Goal: Task Accomplishment & Management: Use online tool/utility

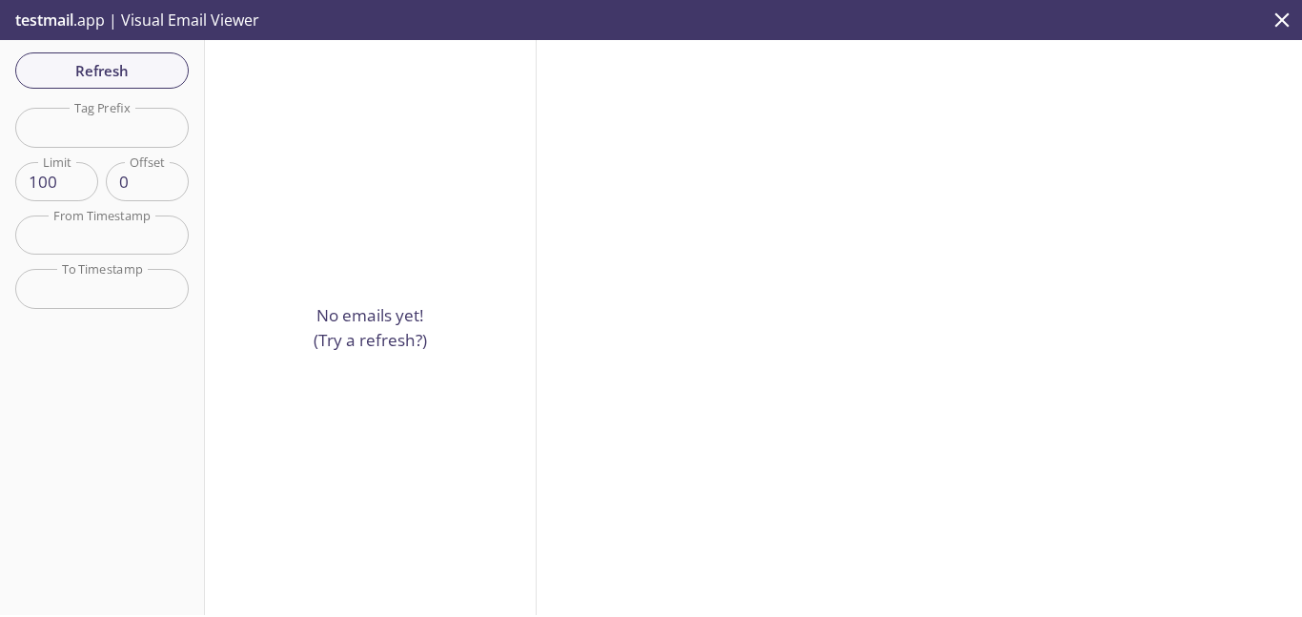
click at [1036, 167] on div at bounding box center [920, 327] width 766 height 575
click at [95, 129] on input "text" at bounding box center [102, 127] width 174 height 39
click at [1013, 181] on div at bounding box center [920, 327] width 766 height 575
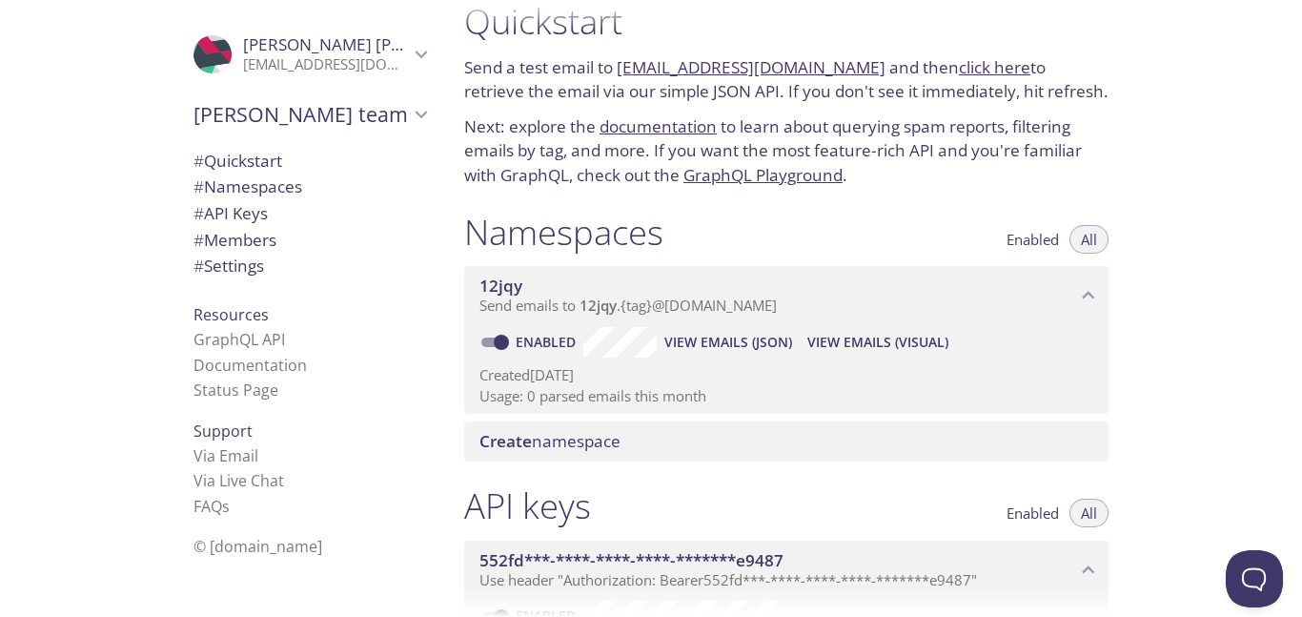
drag, startPoint x: 615, startPoint y: 64, endPoint x: 844, endPoint y: 74, distance: 229.1
click at [844, 74] on p "Send a test email to [EMAIL_ADDRESS][DOMAIN_NAME] and then click here to retrie…" at bounding box center [786, 79] width 645 height 49
copy p "[EMAIL_ADDRESS][DOMAIN_NAME]"
click at [853, 338] on span "View Emails (Visual)" at bounding box center [878, 342] width 141 height 23
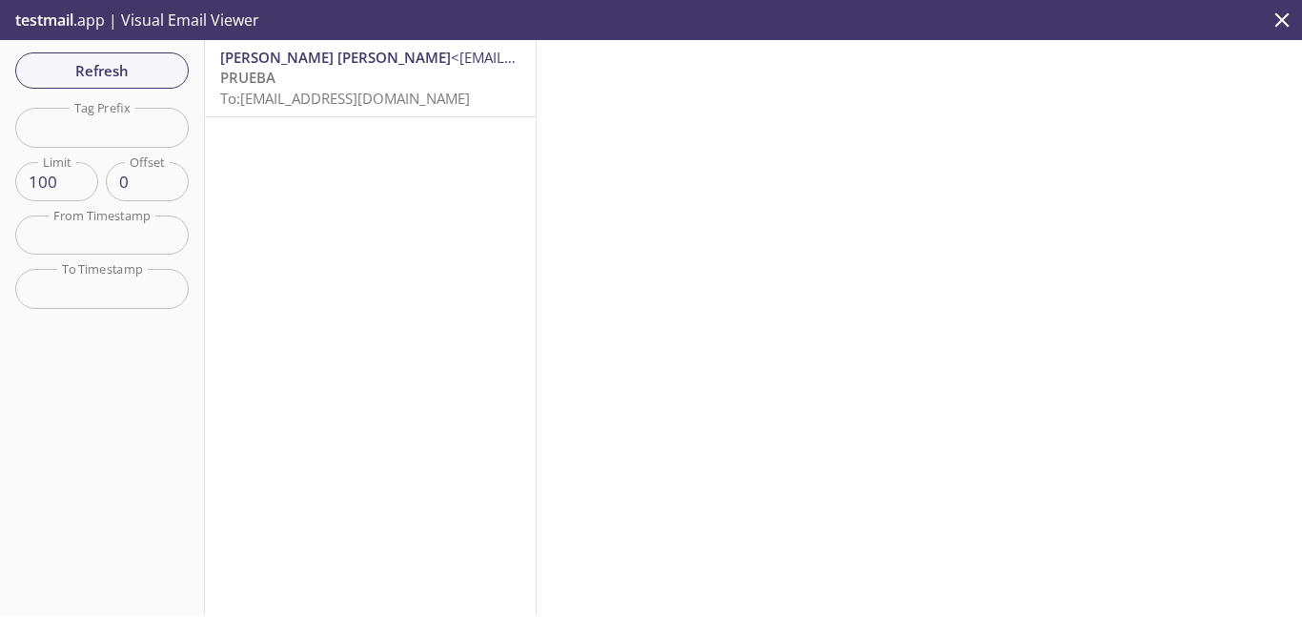
click at [362, 76] on p "PRUEBA To: [EMAIL_ADDRESS][DOMAIN_NAME]" at bounding box center [370, 88] width 300 height 41
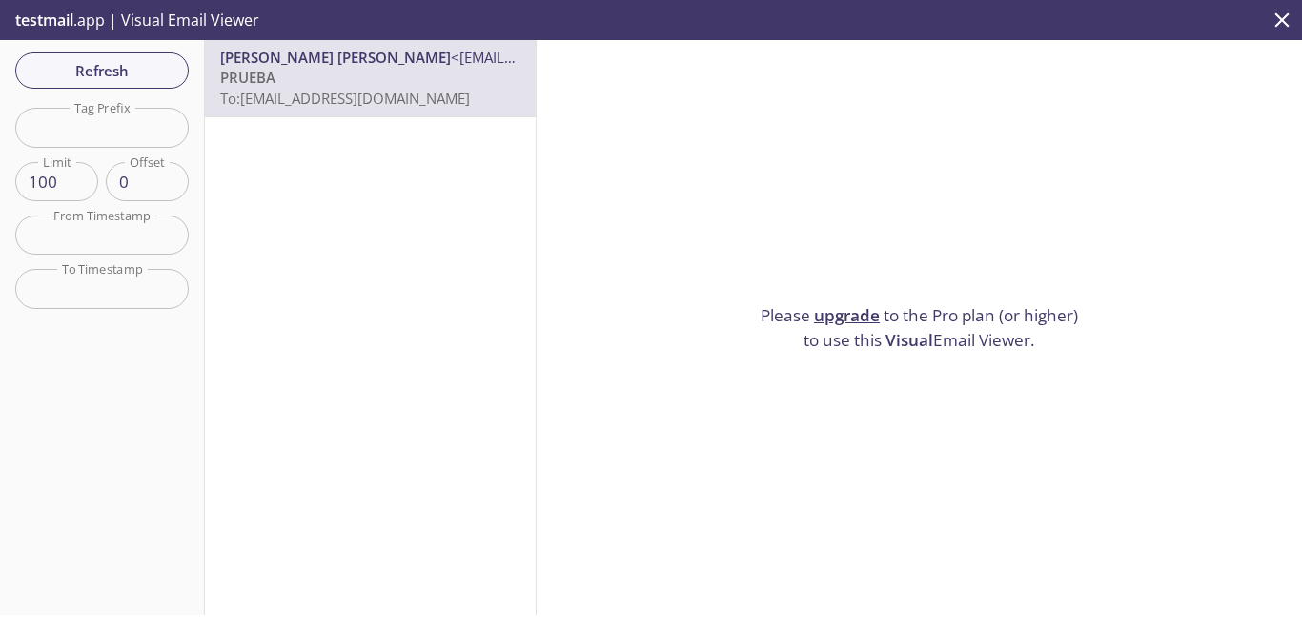
click at [829, 334] on p "Please upgrade to the Pro plan (or higher) to use this Visual Email Viewer." at bounding box center [920, 327] width 334 height 49
click at [897, 337] on span "Visual" at bounding box center [910, 340] width 48 height 22
click at [862, 256] on div "Please upgrade to the Pro plan (or higher) to use this Visual Email Viewer." at bounding box center [920, 327] width 766 height 575
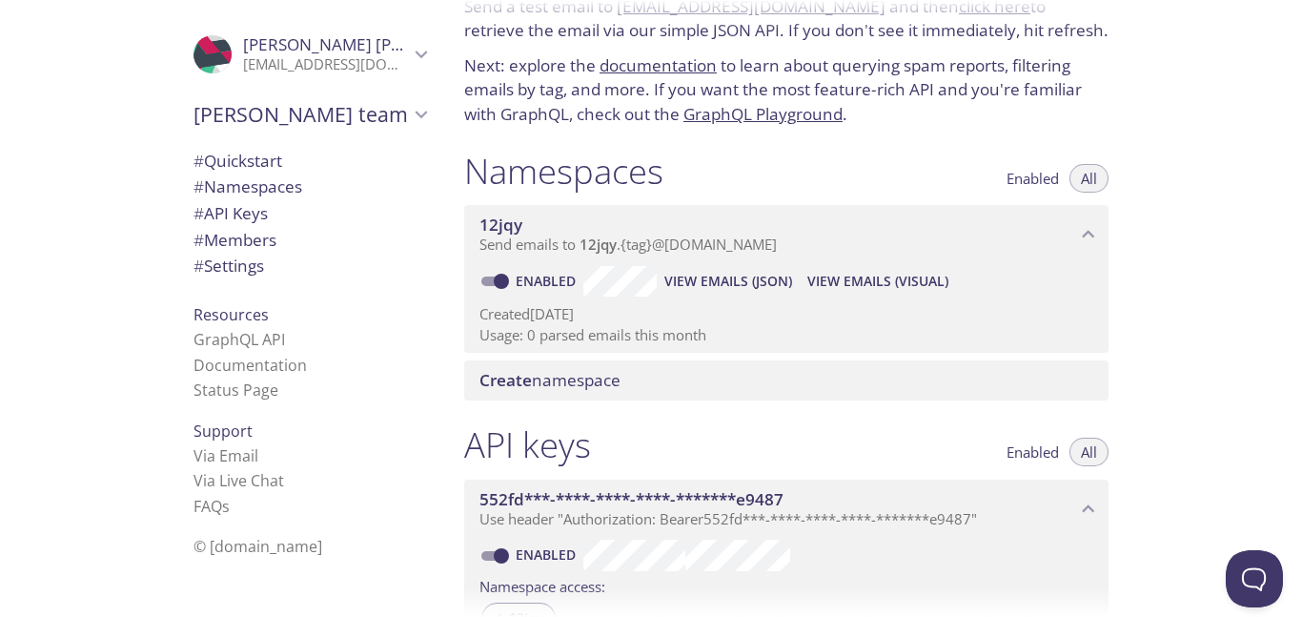
scroll to position [126, 0]
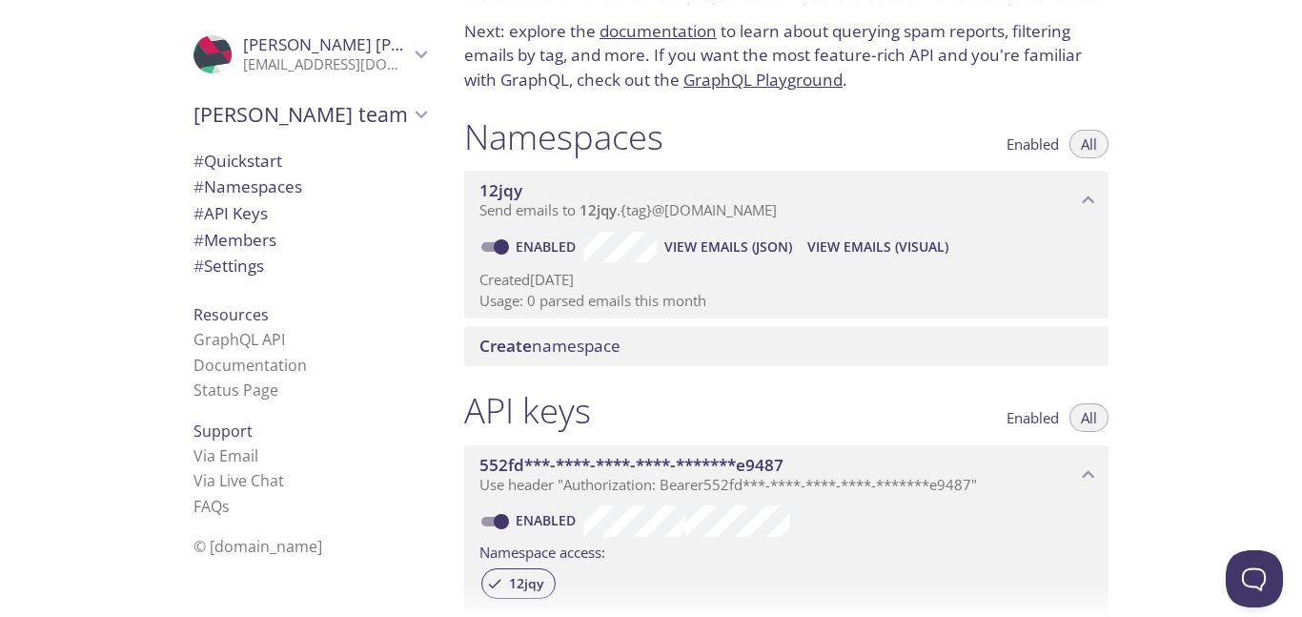
click at [729, 247] on span "View Emails (JSON)" at bounding box center [729, 246] width 128 height 23
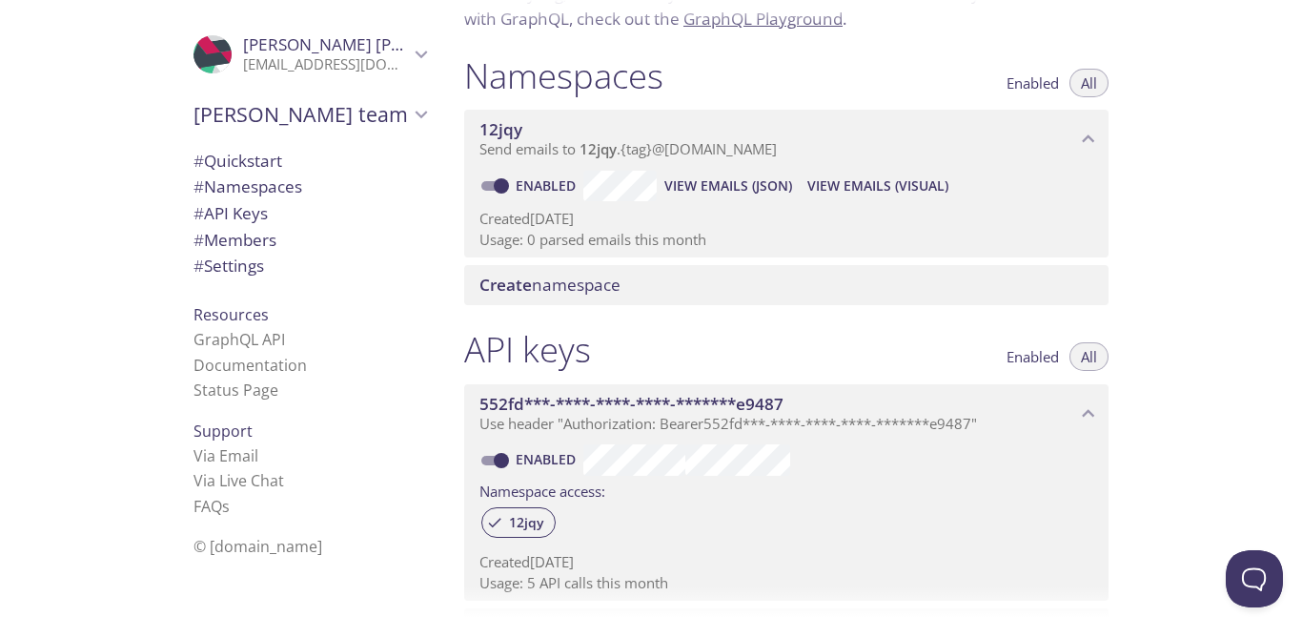
scroll to position [221, 0]
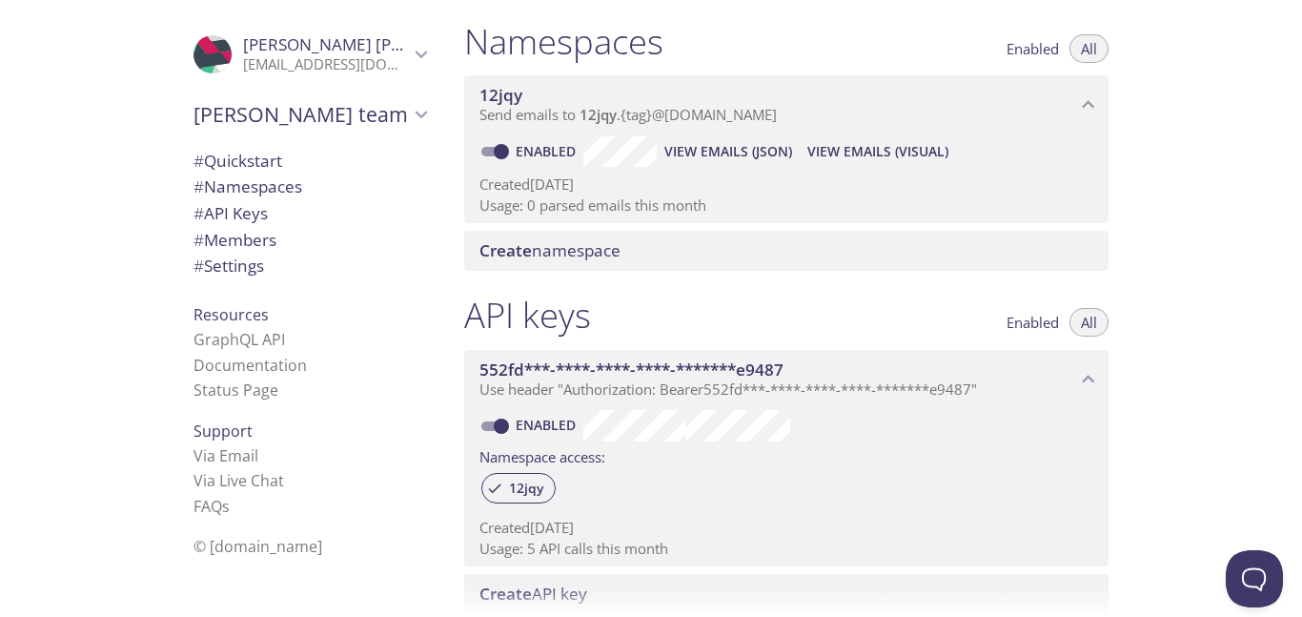
click at [604, 238] on div "Create namespace" at bounding box center [786, 251] width 645 height 40
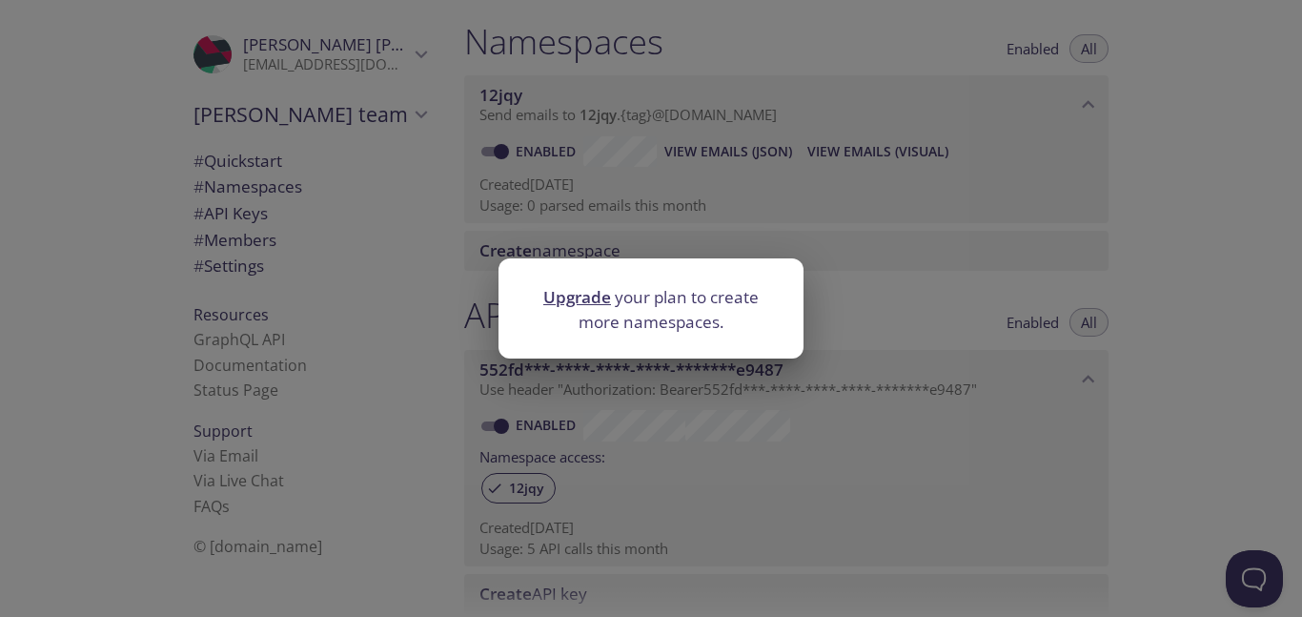
click at [1020, 269] on div "Upgrade your plan to create more namespaces." at bounding box center [651, 308] width 1302 height 617
